Goal: Obtain resource: Download file/media

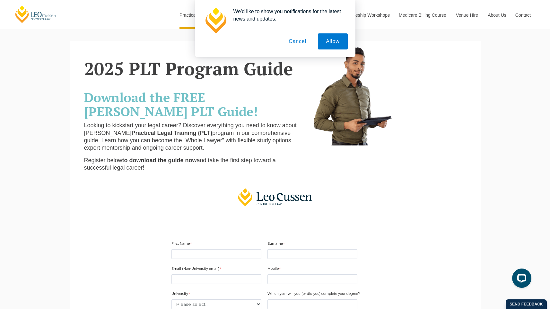
click at [298, 41] on button "Cancel" at bounding box center [298, 41] width 34 height 16
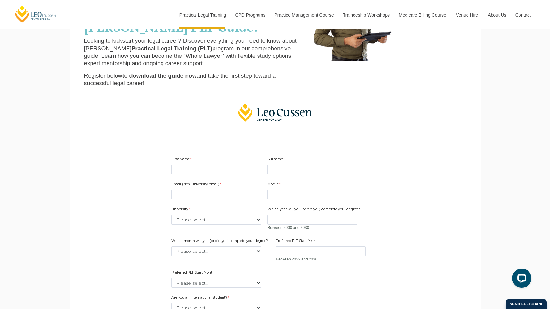
scroll to position [96, 0]
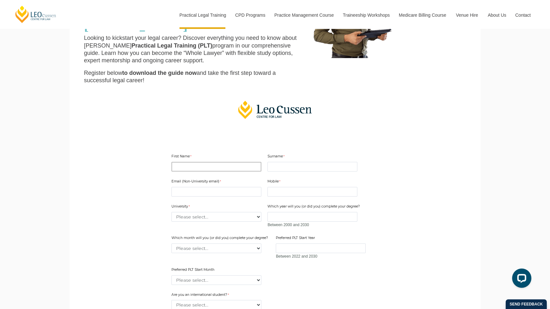
click at [224, 170] on input "First Name" at bounding box center [217, 167] width 90 height 10
type input "Amulia"
type input "Maya"
type input "[EMAIL_ADDRESS][DOMAIN_NAME]"
type input "0405569966"
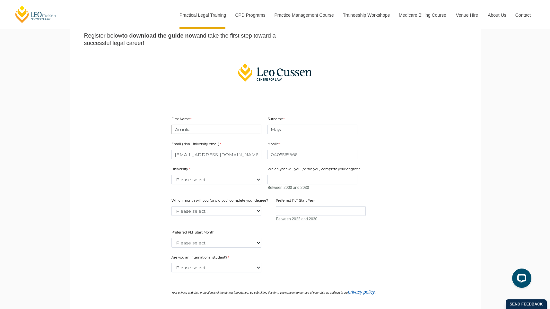
scroll to position [137, 0]
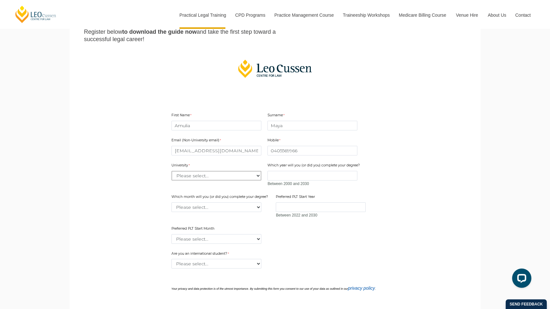
click at [224, 174] on select "Please select... [GEOGRAPHIC_DATA] [GEOGRAPHIC_DATA] [GEOGRAPHIC_DATA] [GEOGRAP…" at bounding box center [217, 176] width 90 height 10
select select "tfa_2186"
click at [172, 171] on select "Please select... [GEOGRAPHIC_DATA] [GEOGRAPHIC_DATA] [GEOGRAPHIC_DATA] [GEOGRAP…" at bounding box center [217, 176] width 90 height 10
click at [286, 177] on input "Which year will you (or did you) complete your degree?" at bounding box center [313, 176] width 90 height 10
type input "2027"
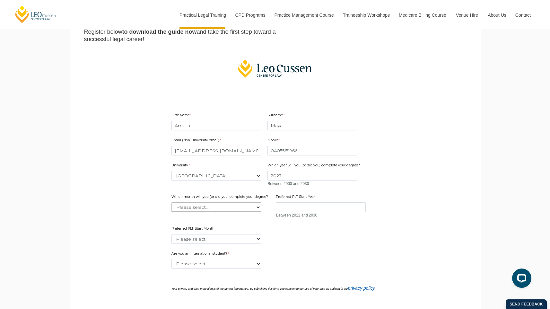
click at [228, 208] on select "Please select... January February March April May June July August September Oc…" at bounding box center [217, 207] width 90 height 10
select select "tfa_2225"
click at [172, 202] on select "Please select... January February March April May June July August September Oc…" at bounding box center [217, 207] width 90 height 10
click at [298, 208] on input "Preferred PLT Start Year" at bounding box center [321, 207] width 90 height 10
type input "2027"
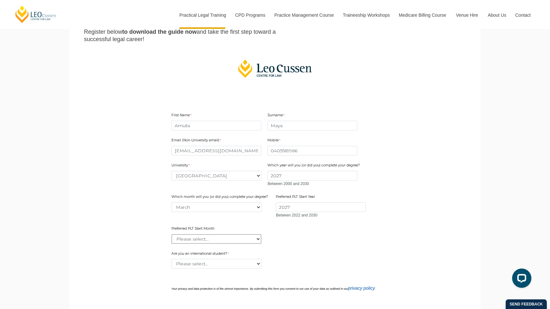
click at [241, 240] on select "Please select... January February March April May June July August September Oc…" at bounding box center [217, 239] width 90 height 10
select select "tfa_2337"
click at [172, 234] on select "Please select... January February March April May June July August September Oc…" at bounding box center [217, 239] width 90 height 10
click at [223, 262] on select "Please select... Yes No" at bounding box center [217, 264] width 90 height 10
select select "tfa_60"
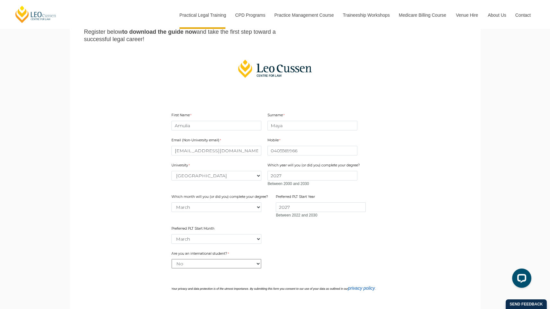
click at [172, 259] on select "Please select... Yes No" at bounding box center [217, 264] width 90 height 10
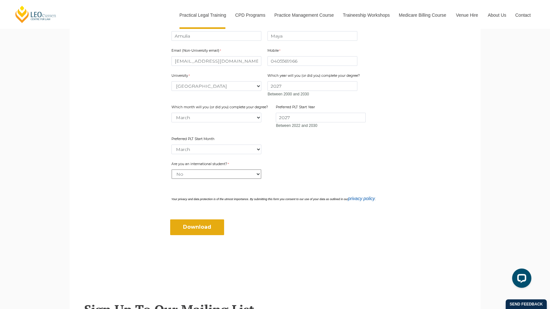
scroll to position [227, 0]
click at [196, 226] on input "Download" at bounding box center [197, 225] width 54 height 15
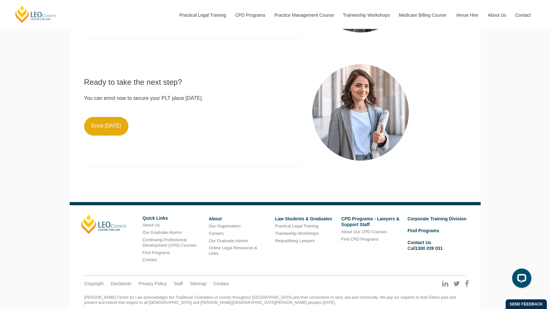
scroll to position [575, 0]
